Goal: Task Accomplishment & Management: Complete application form

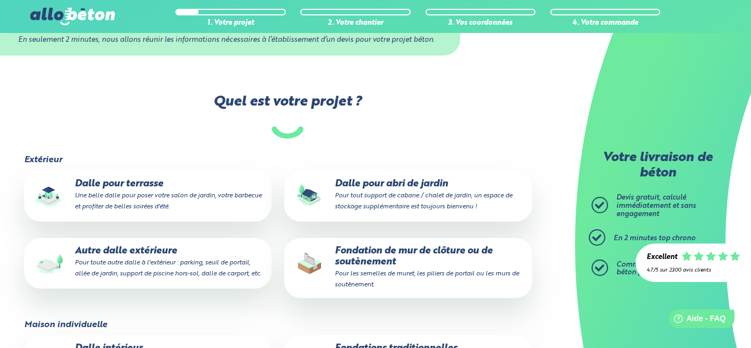
click at [243, 199] on p "Dalle pour terrasse Une belle dalle pour poser votre salon de jardin, votre bar…" at bounding box center [148, 196] width 232 height 34
click at [0, 0] on input "Dalle pour terrasse Une belle dalle pour poser votre salon de jardin, votre bar…" at bounding box center [0, 0] width 0 height 0
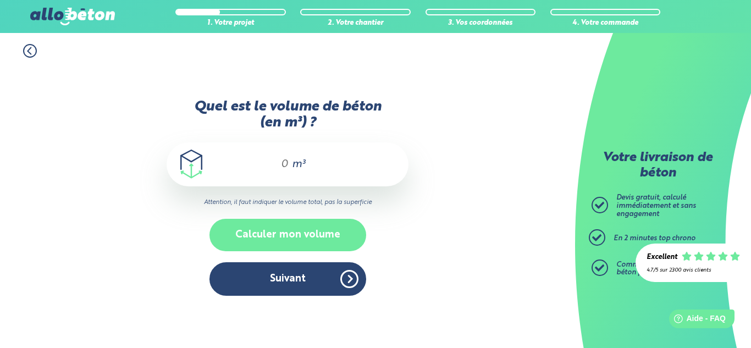
click at [293, 230] on button "Calculer mon volume" at bounding box center [287, 235] width 157 height 32
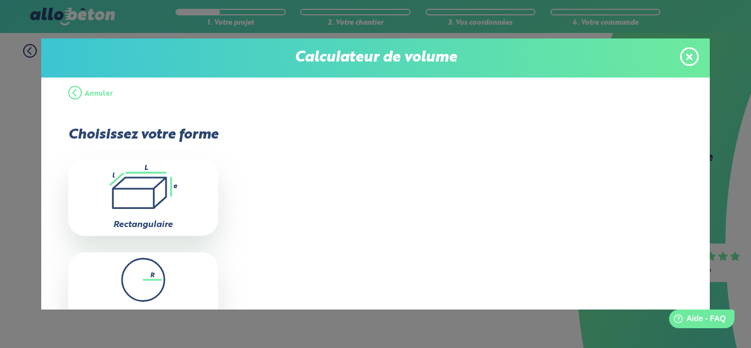
click at [165, 195] on icon at bounding box center [139, 193] width 53 height 30
type input "0"
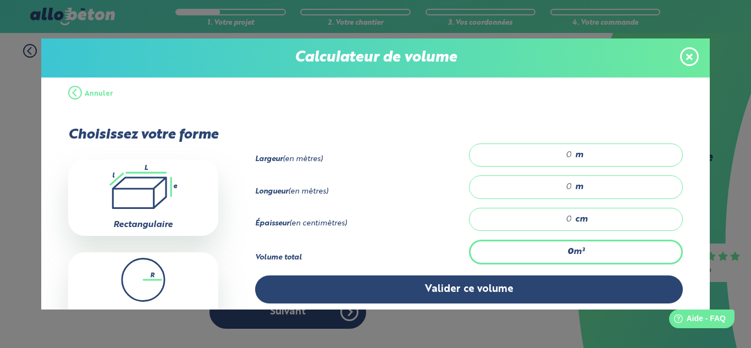
click at [568, 156] on input "number" at bounding box center [526, 154] width 92 height 11
type input "3.60"
click at [573, 185] on div "m" at bounding box center [576, 186] width 214 height 23
type input "15.60"
click at [575, 219] on span "cm" at bounding box center [581, 219] width 13 height 10
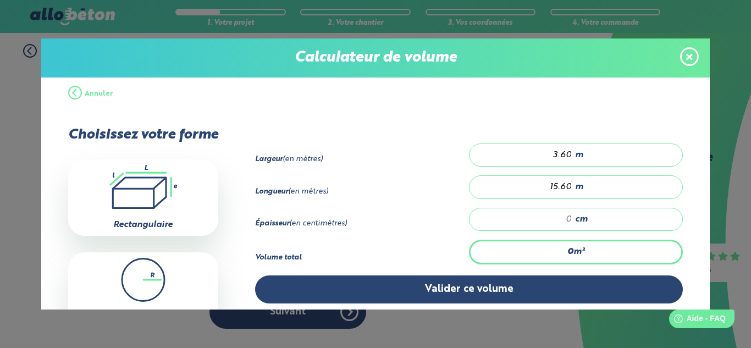
type input "0.562"
type input "1"
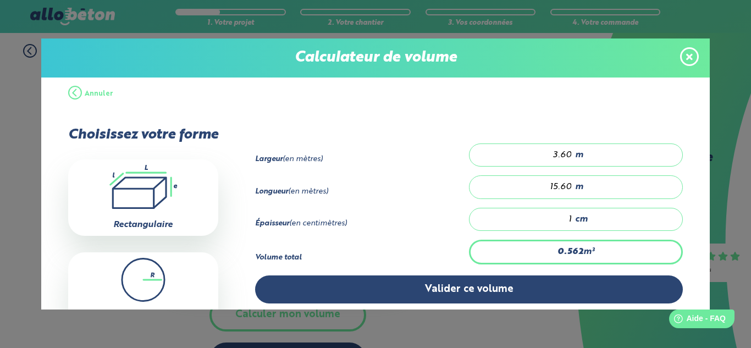
type input "6.739"
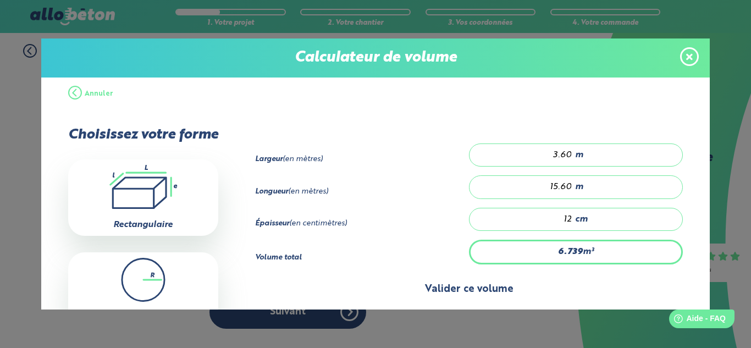
type input "12"
click at [558, 285] on button "Valider ce volume" at bounding box center [469, 289] width 428 height 28
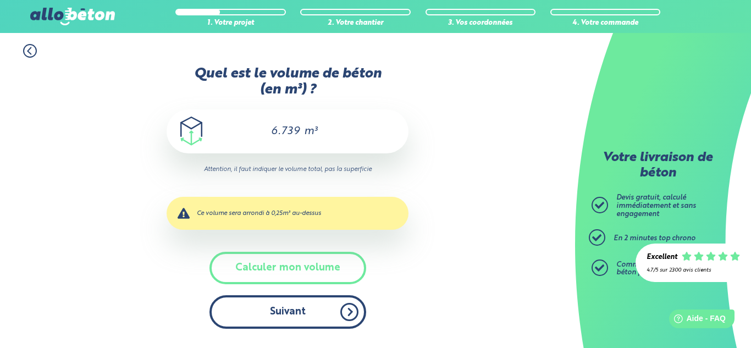
click at [324, 318] on button "Suivant" at bounding box center [287, 312] width 157 height 34
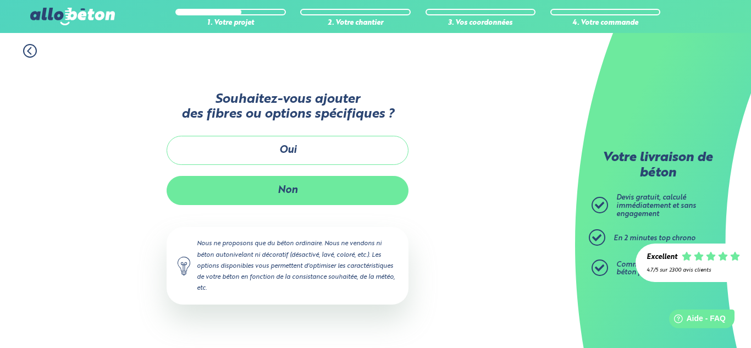
click at [337, 188] on button "Non" at bounding box center [288, 190] width 242 height 29
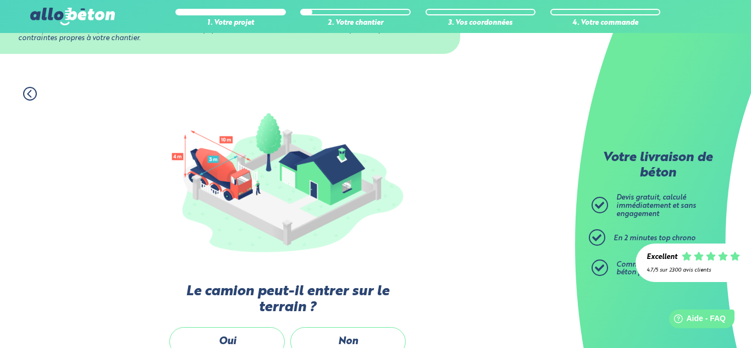
scroll to position [198, 0]
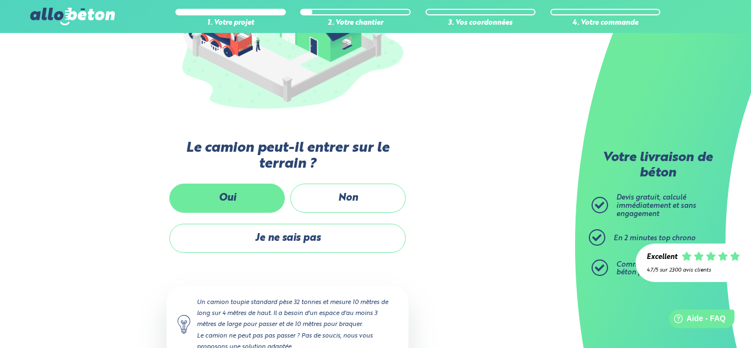
click at [275, 199] on label "Oui" at bounding box center [226, 198] width 115 height 29
click at [0, 0] on input "Oui" at bounding box center [0, 0] width 0 height 0
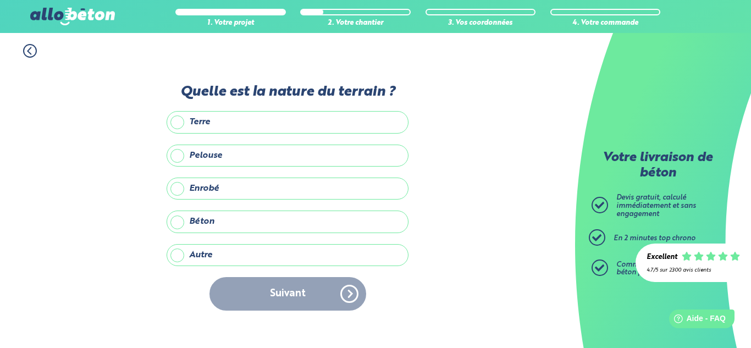
click at [264, 219] on label "Béton" at bounding box center [288, 221] width 242 height 22
click at [0, 0] on input "Béton" at bounding box center [0, 0] width 0 height 0
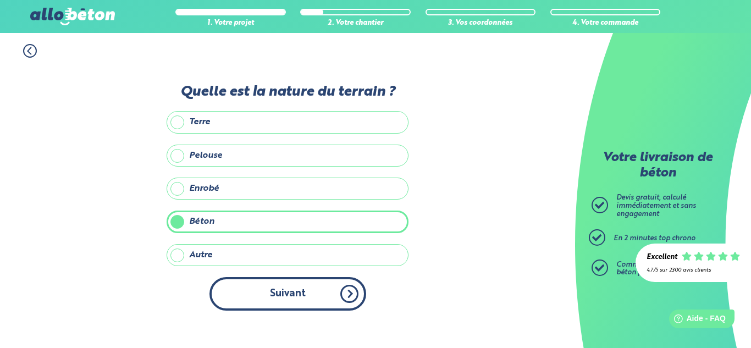
click at [277, 277] on button "Suivant" at bounding box center [287, 294] width 157 height 34
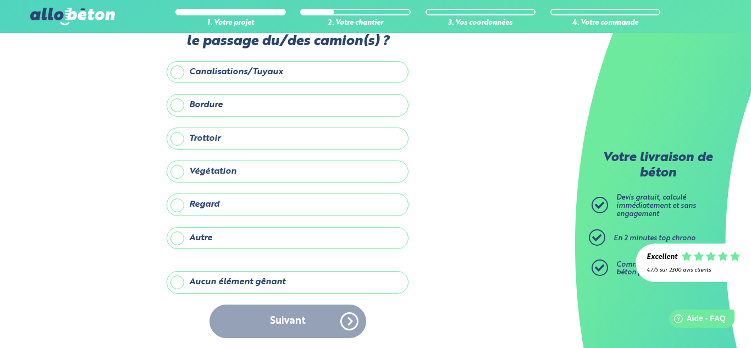
scroll to position [41, 0]
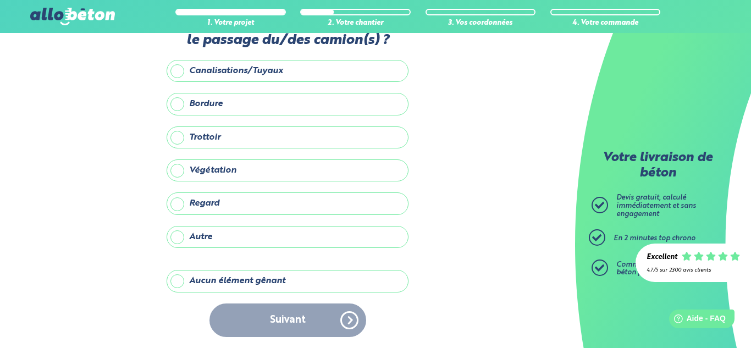
click at [286, 278] on label "Aucun élément gênant" at bounding box center [288, 281] width 242 height 22
click at [0, 0] on input "Aucun élément gênant" at bounding box center [0, 0] width 0 height 0
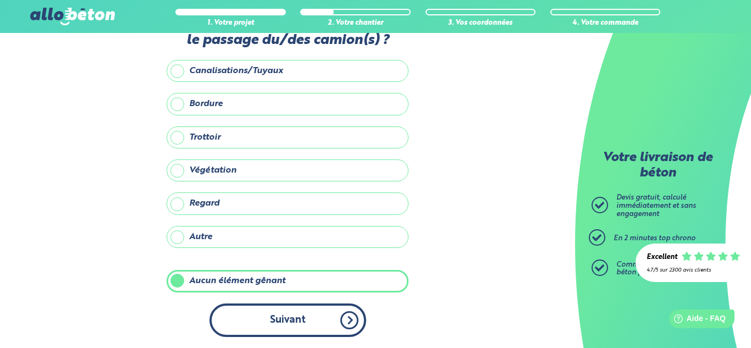
click at [286, 315] on button "Suivant" at bounding box center [287, 320] width 157 height 34
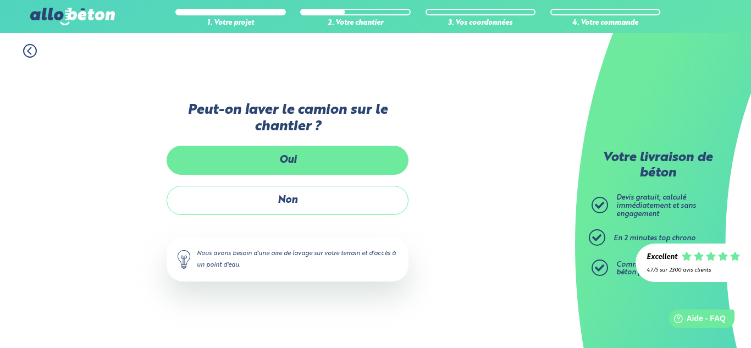
click at [283, 171] on label "Oui" at bounding box center [288, 160] width 242 height 29
click at [0, 0] on input "Oui" at bounding box center [0, 0] width 0 height 0
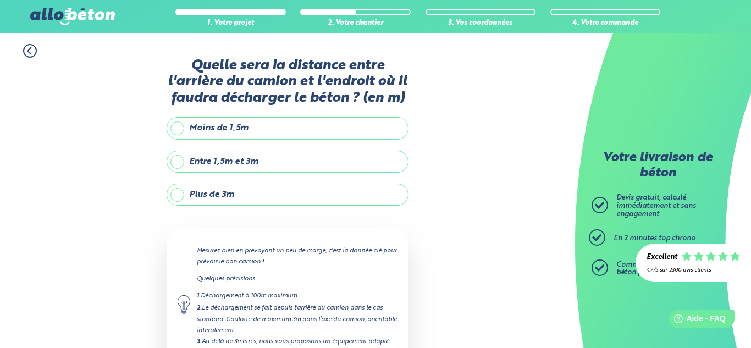
click at [249, 131] on label "Moins de 1,5m" at bounding box center [288, 128] width 242 height 22
click at [0, 0] on input "Moins de 1,5m" at bounding box center [0, 0] width 0 height 0
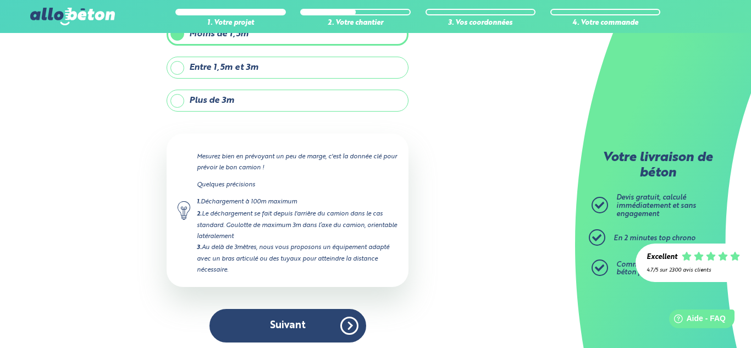
scroll to position [99, 0]
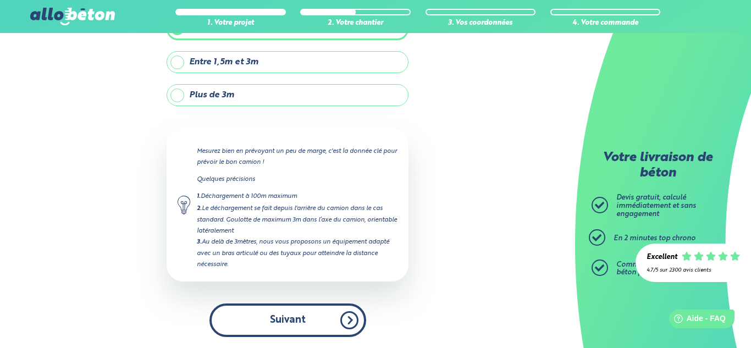
click at [309, 315] on button "Suivant" at bounding box center [287, 320] width 157 height 34
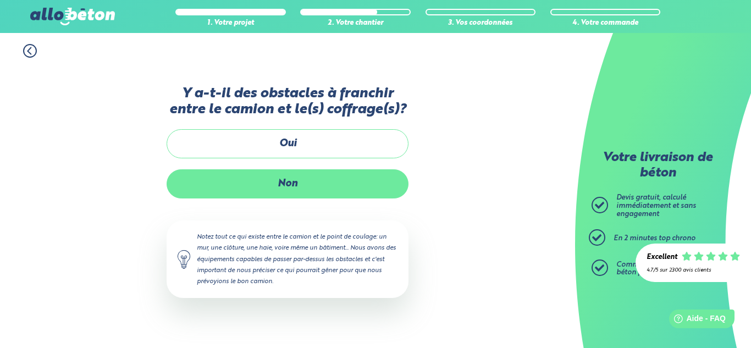
click at [307, 186] on label "Non" at bounding box center [288, 183] width 242 height 29
click at [0, 0] on input "Non" at bounding box center [0, 0] width 0 height 0
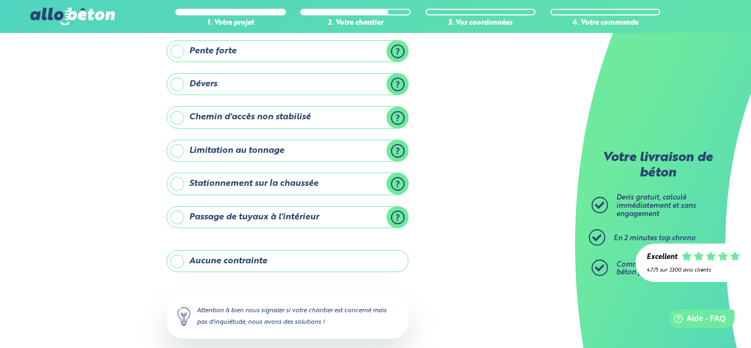
scroll to position [108, 0]
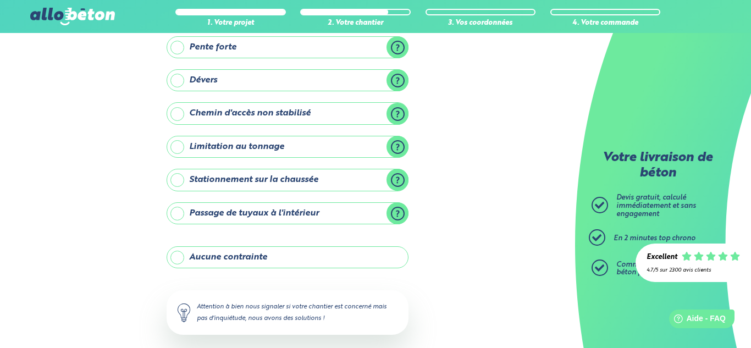
click at [298, 260] on label "Aucune contrainte" at bounding box center [288, 257] width 242 height 22
click at [0, 0] on input "Aucune contrainte" at bounding box center [0, 0] width 0 height 0
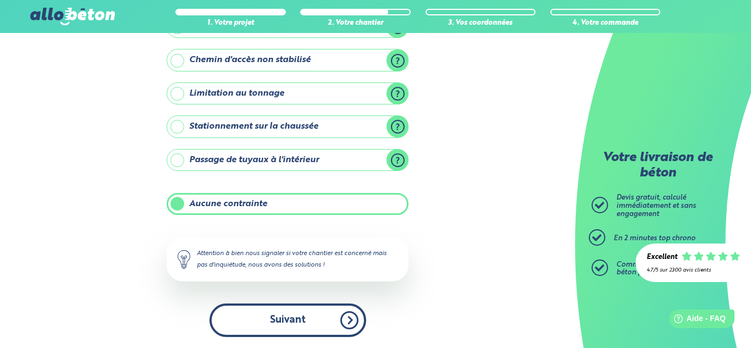
click at [315, 312] on button "Suivant" at bounding box center [287, 320] width 157 height 34
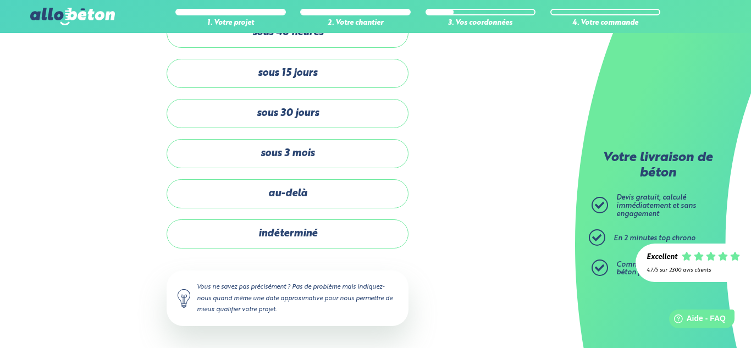
scroll to position [66, 0]
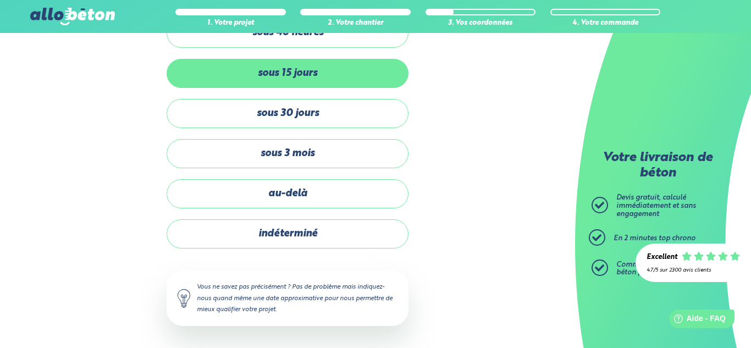
click at [301, 75] on label "sous 15 jours" at bounding box center [288, 73] width 242 height 29
click at [0, 0] on input "sous 15 jours" at bounding box center [0, 0] width 0 height 0
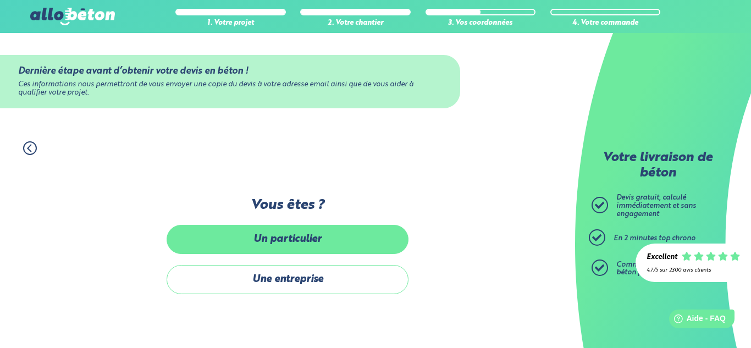
click at [286, 234] on label "Un particulier" at bounding box center [288, 239] width 242 height 29
click at [0, 0] on input "Un particulier" at bounding box center [0, 0] width 0 height 0
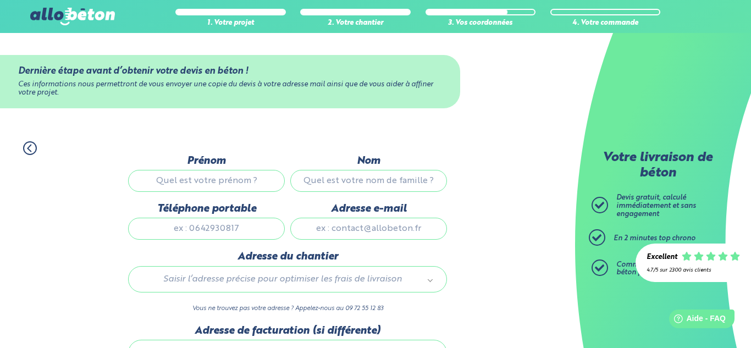
click at [249, 187] on input "Prénom" at bounding box center [206, 181] width 157 height 22
type input "[PERSON_NAME]"
type input "extier"
type input "0625703468"
type input "[EMAIL_ADDRESS][DOMAIN_NAME]"
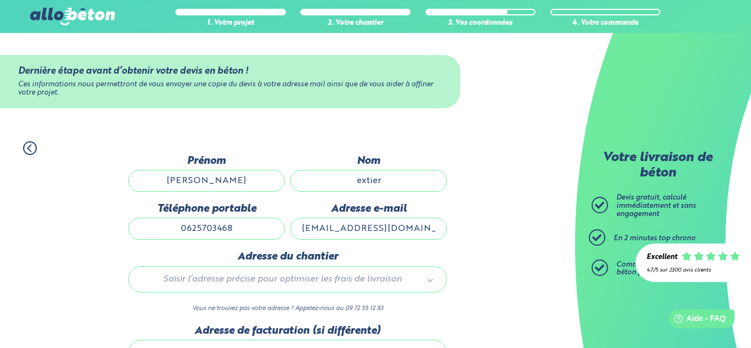
type input "[STREET_ADDRESS]"
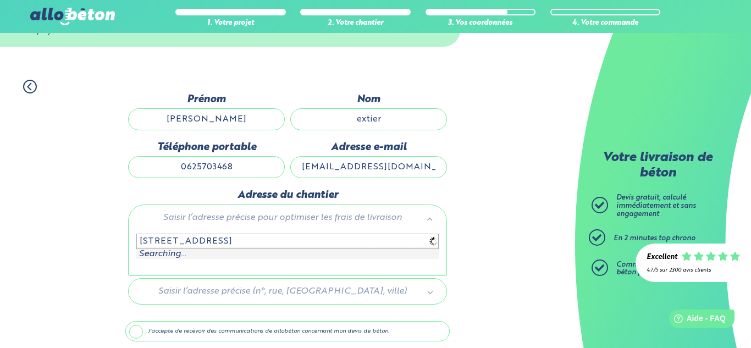
scroll to position [77, 0]
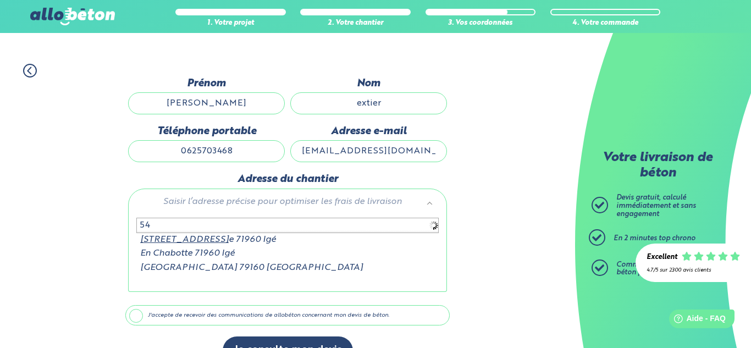
type input "5"
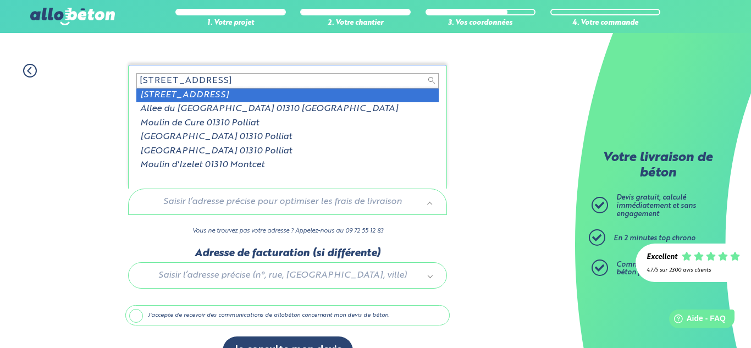
type input "[STREET_ADDRESS]"
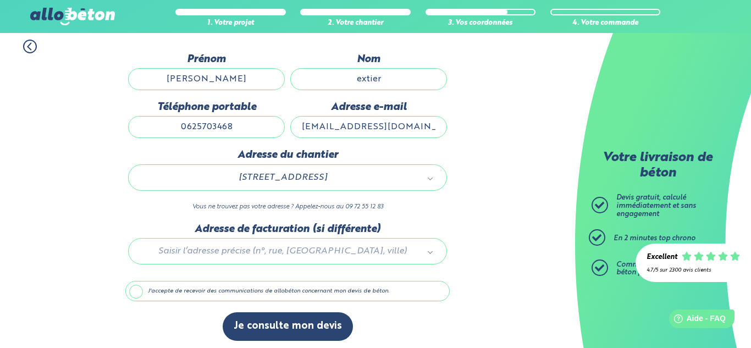
scroll to position [106, 0]
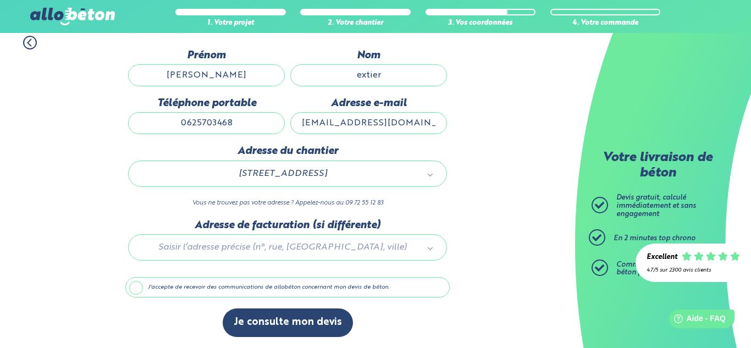
click at [289, 289] on label "J'accepte de recevoir des communications de allobéton concernant mon devis de b…" at bounding box center [287, 287] width 324 height 21
click at [0, 0] on input "J'accepte de recevoir des communications de allobéton concernant mon devis de b…" at bounding box center [0, 0] width 0 height 0
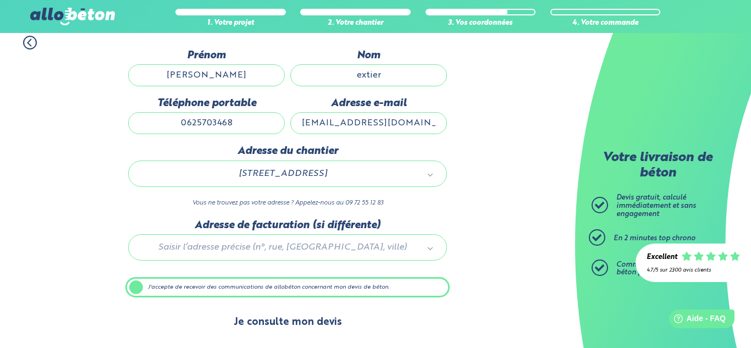
click at [293, 315] on button "Je consulte mon devis" at bounding box center [288, 322] width 130 height 28
